Goal: Find specific page/section: Find specific page/section

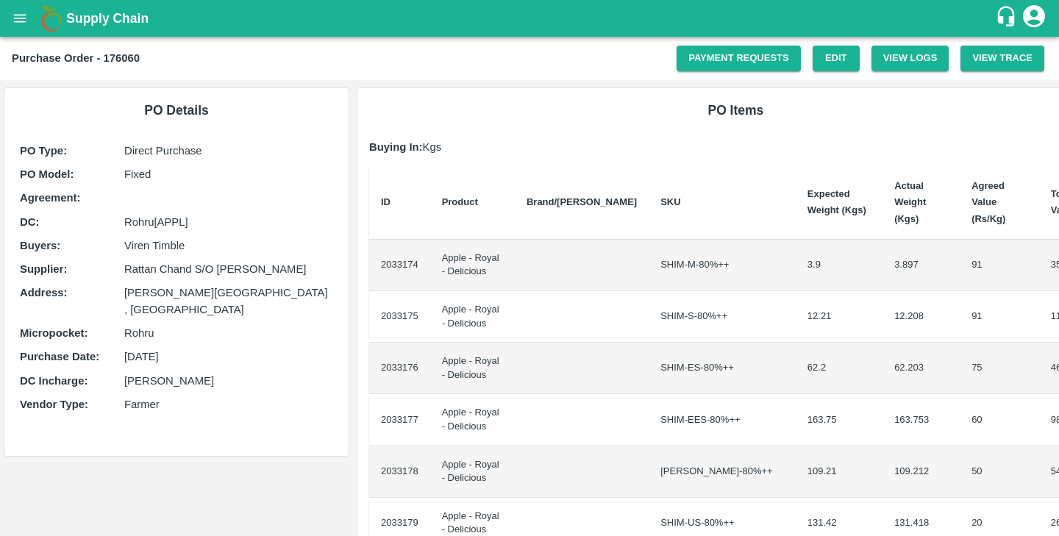
click at [579, 151] on p "Buying In: Kgs" at bounding box center [735, 147] width 733 height 16
